Goal: Task Accomplishment & Management: Complete application form

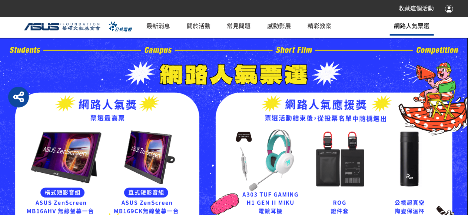
click at [414, 30] on link "網路人氣票選" at bounding box center [412, 26] width 44 height 19
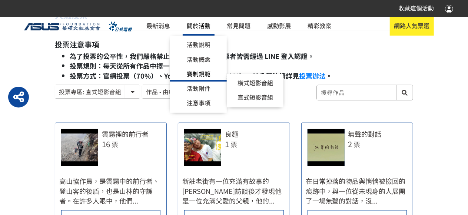
scroll to position [259, 0]
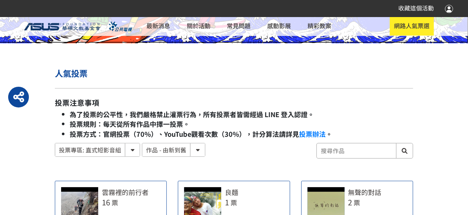
click at [197, 150] on select "作品 - 由新到舊 作品 - 由舊到新 票數 - 由多到少 票數 - 由少到多" at bounding box center [173, 149] width 63 height 13
select select "vote"
click at [142, 143] on select "作品 - 由新到舊 作品 - 由舊到新 票數 - 由多到少 票數 - 由少到多" at bounding box center [173, 149] width 63 height 13
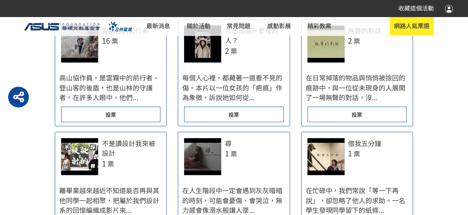
scroll to position [403, 0]
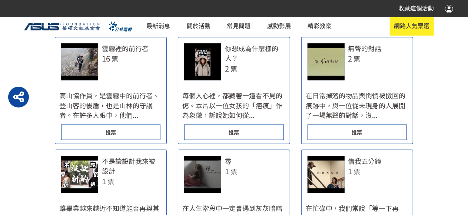
click at [125, 135] on div "投票" at bounding box center [110, 133] width 99 height 16
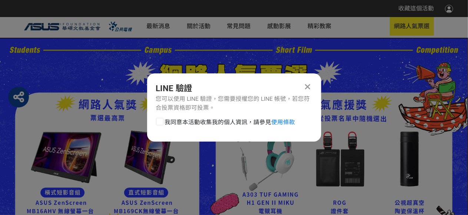
scroll to position [0, 0]
click at [160, 122] on div at bounding box center [159, 121] width 7 height 7
checkbox input "true"
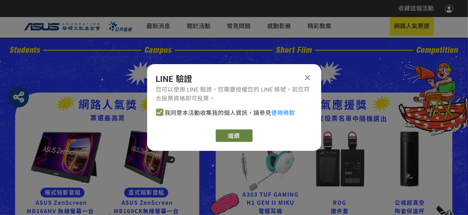
click at [232, 136] on link "繼續" at bounding box center [234, 135] width 37 height 13
click at [233, 134] on link "繼續" at bounding box center [234, 135] width 37 height 13
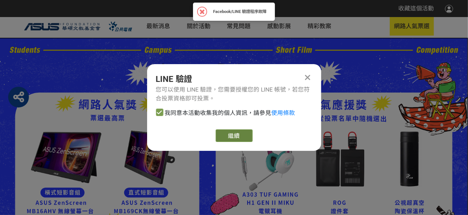
click at [238, 137] on link "繼續" at bounding box center [234, 135] width 37 height 13
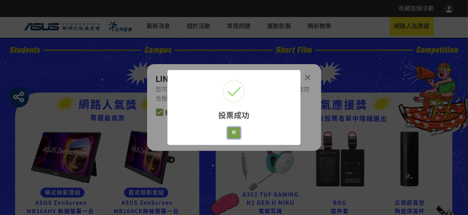
drag, startPoint x: 234, startPoint y: 132, endPoint x: 309, endPoint y: 152, distance: 77.3
click at [234, 132] on button "好" at bounding box center [234, 132] width 13 height 11
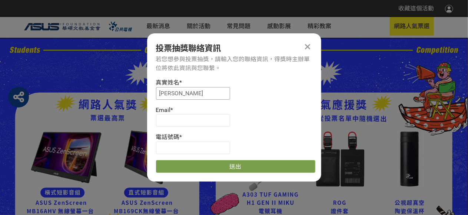
click at [198, 92] on input "[PERSON_NAME]" at bounding box center [193, 93] width 74 height 13
type input "阿"
click at [188, 92] on input at bounding box center [193, 93] width 74 height 13
type input "[PERSON_NAME]"
type input "[EMAIL_ADDRESS][DOMAIN_NAME]"
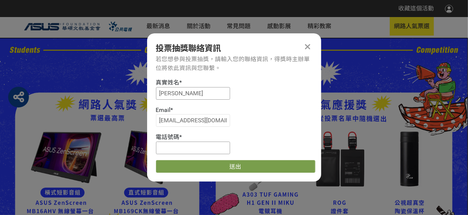
type input "0918885210"
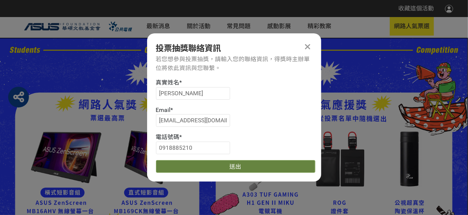
click at [242, 168] on button "送出" at bounding box center [235, 166] width 159 height 13
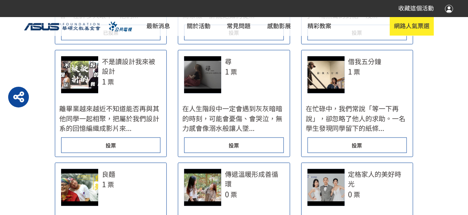
scroll to position [514, 0]
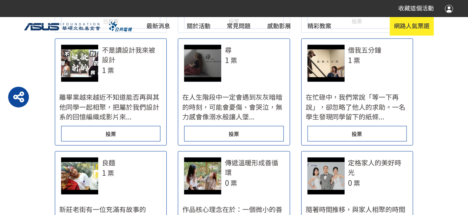
click at [264, 131] on div "投票" at bounding box center [233, 134] width 99 height 16
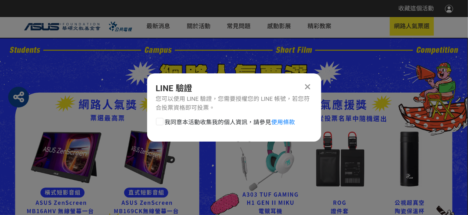
scroll to position [0, 0]
click at [160, 123] on div at bounding box center [159, 121] width 7 height 7
checkbox input "true"
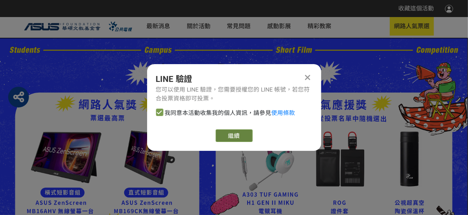
click at [230, 138] on button "繼續" at bounding box center [234, 135] width 37 height 13
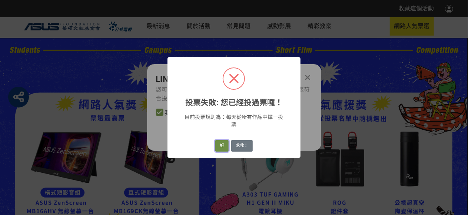
click at [223, 147] on button "好" at bounding box center [221, 145] width 13 height 11
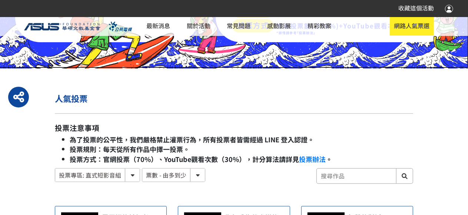
scroll to position [271, 0]
